Goal: Check status: Check status

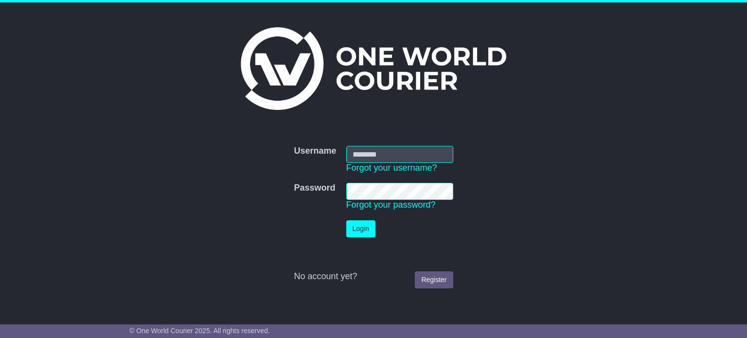
type input "**********"
click at [358, 224] on button "Login" at bounding box center [360, 228] width 29 height 17
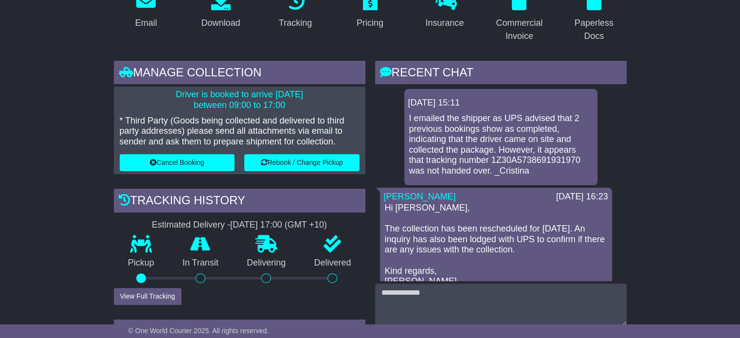
scroll to position [194, 0]
